Goal: Check status

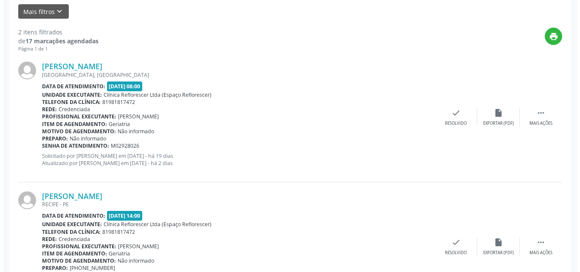
scroll to position [212, 0]
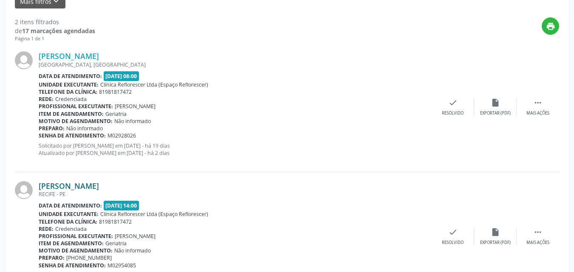
click at [78, 183] on link "[PERSON_NAME]" at bounding box center [69, 185] width 60 height 9
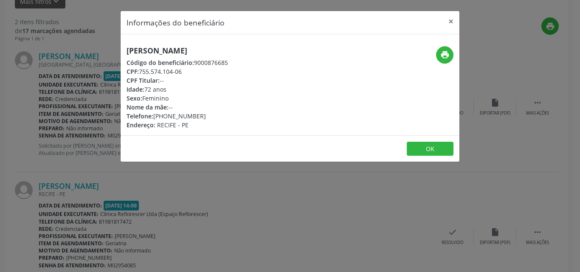
drag, startPoint x: 152, startPoint y: 72, endPoint x: 198, endPoint y: 72, distance: 46.7
click at [198, 72] on div "CPF: 755.574.104-06" at bounding box center [177, 71] width 101 height 9
copy div "755.574.104-06"
